Goal: Task Accomplishment & Management: Use online tool/utility

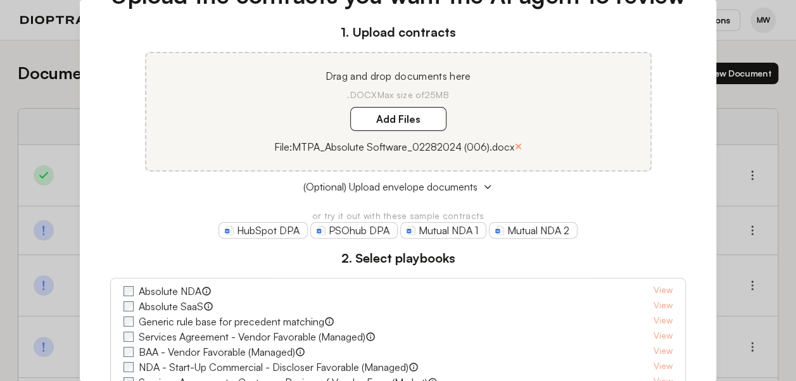
scroll to position [74, 0]
click at [413, 125] on label "Add Files" at bounding box center [398, 120] width 96 height 24
click at [0, 0] on here "Add Files" at bounding box center [0, 0] width 0 height 0
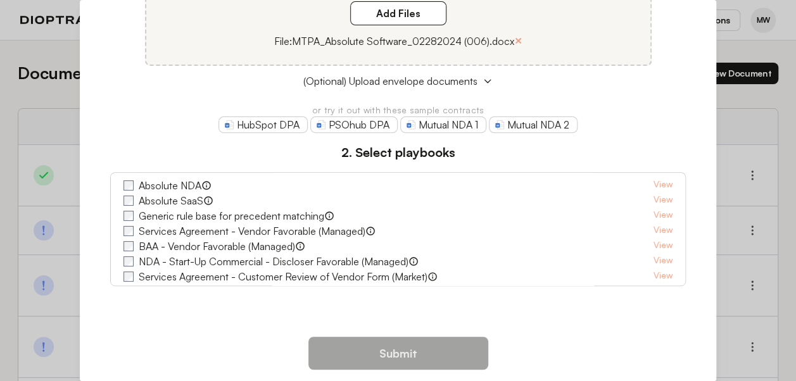
scroll to position [190, 0]
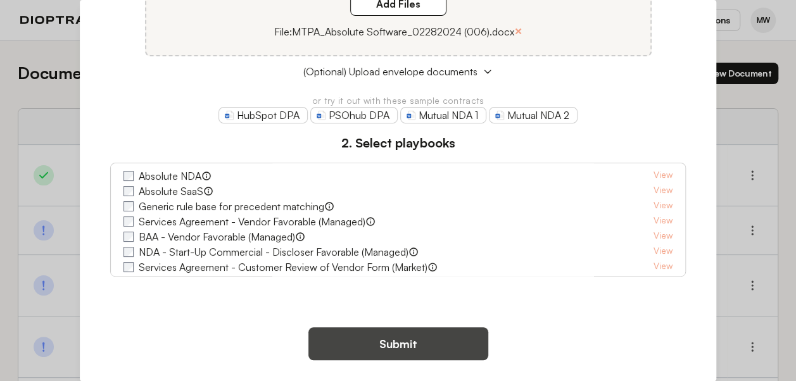
click at [418, 343] on button "Submit" at bounding box center [398, 343] width 180 height 33
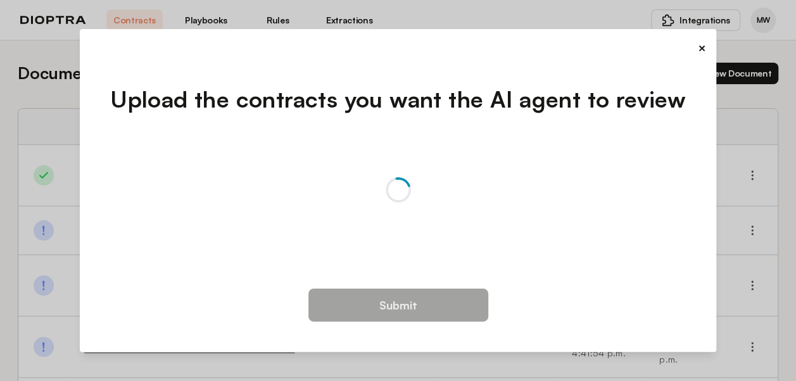
scroll to position [0, 0]
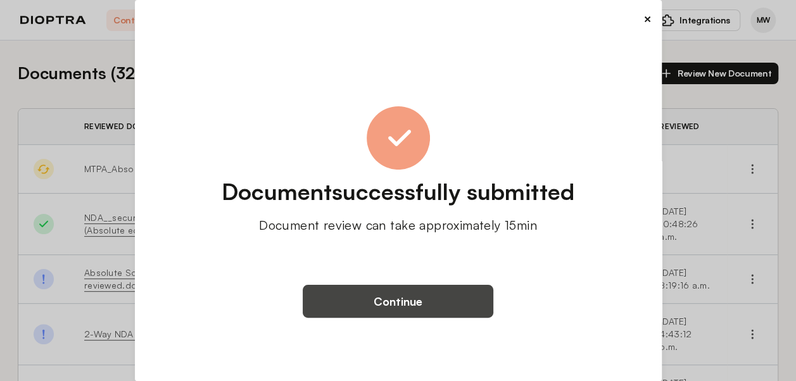
click at [443, 297] on button "Continue" at bounding box center [398, 301] width 191 height 33
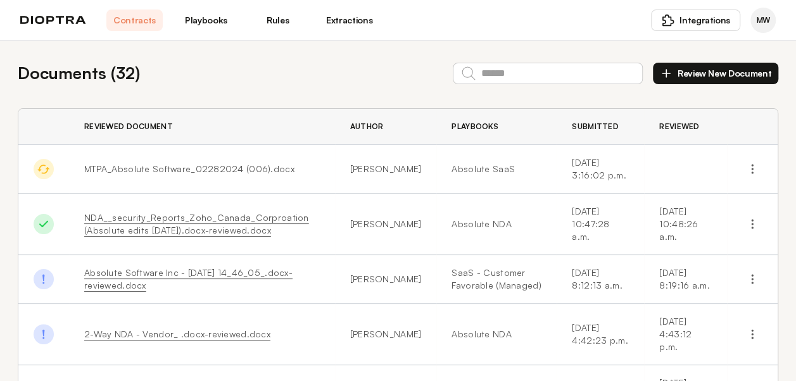
click at [128, 173] on span "MTPA_Absolute Software_02282024 (006).docx" at bounding box center [189, 168] width 210 height 11
click at [251, 167] on span "MTPA_Absolute Software_02282024 (006).docx" at bounding box center [189, 168] width 210 height 11
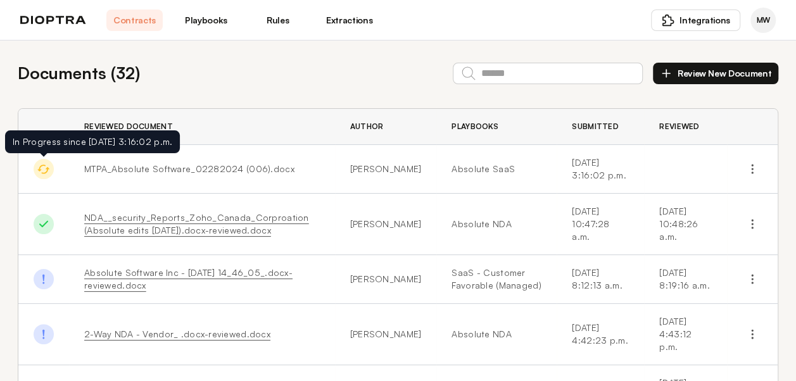
click at [40, 167] on img at bounding box center [44, 169] width 20 height 20
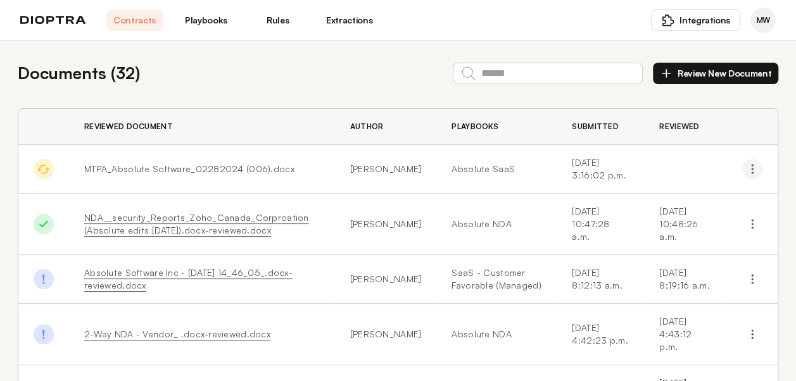
click at [746, 165] on icon "button" at bounding box center [752, 169] width 13 height 13
click at [206, 20] on link "Playbooks" at bounding box center [206, 21] width 56 height 22
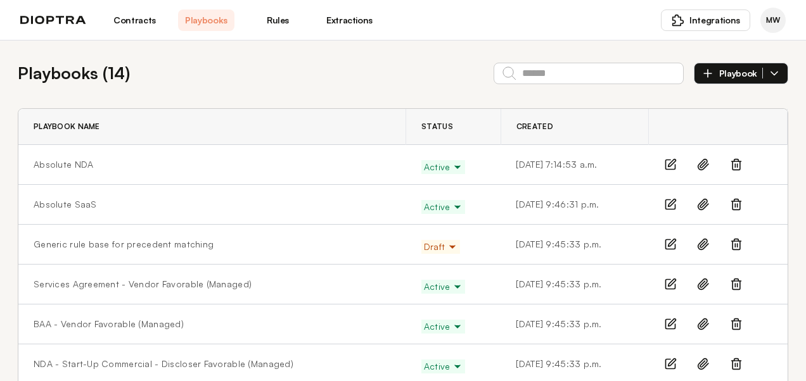
click at [138, 21] on link "Contracts" at bounding box center [134, 21] width 56 height 22
